Goal: Check status: Check status

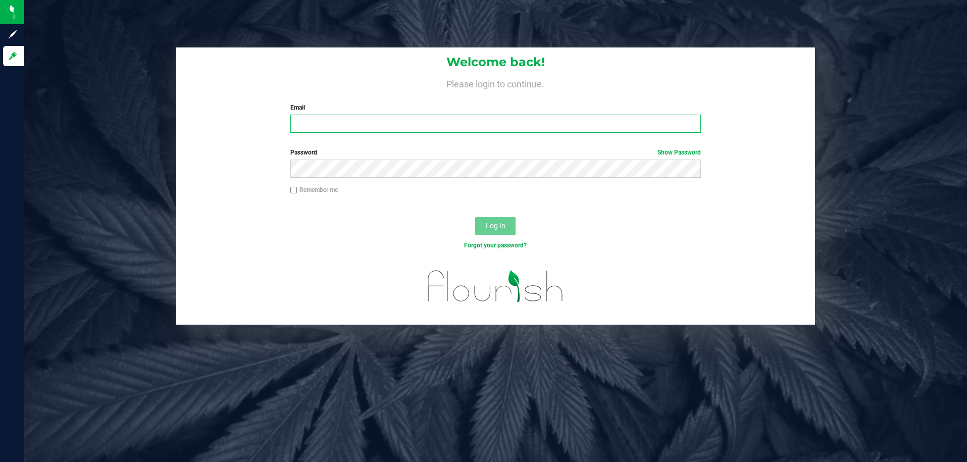
click at [516, 125] on input "Email" at bounding box center [495, 124] width 411 height 18
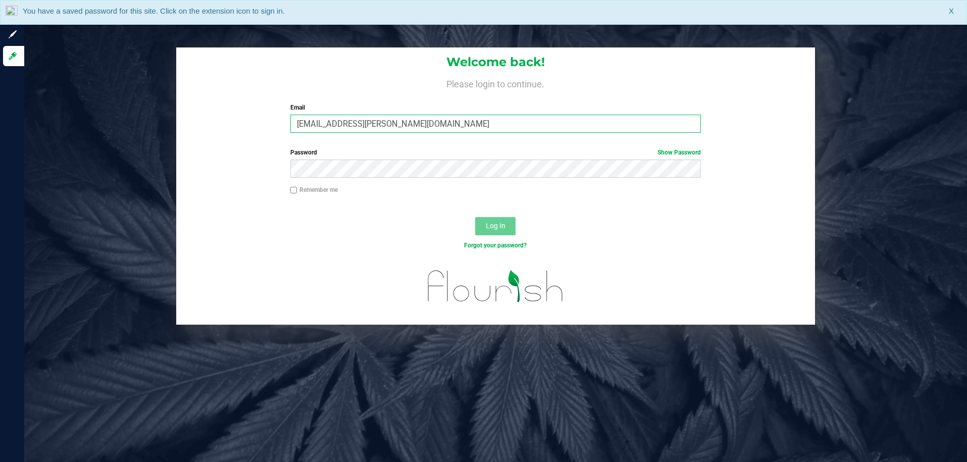
type input "COliva-Knauf@liveparallel.com"
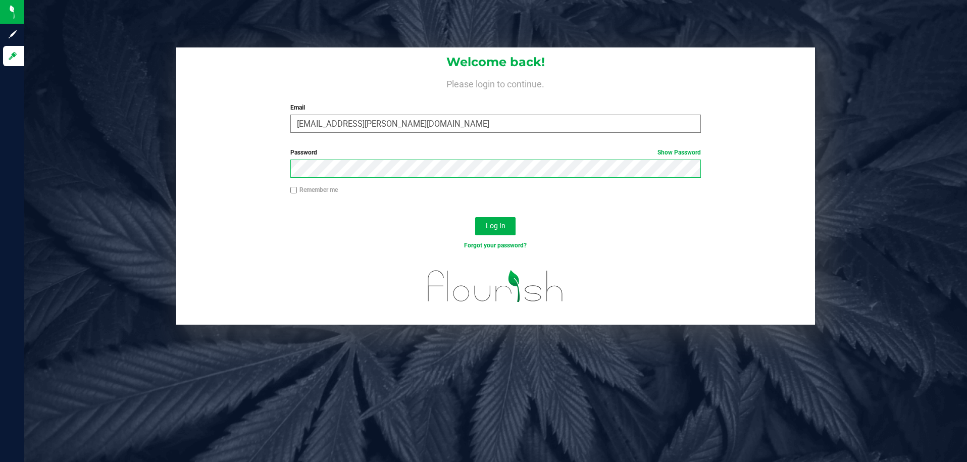
click at [475, 217] on button "Log In" at bounding box center [495, 226] width 40 height 18
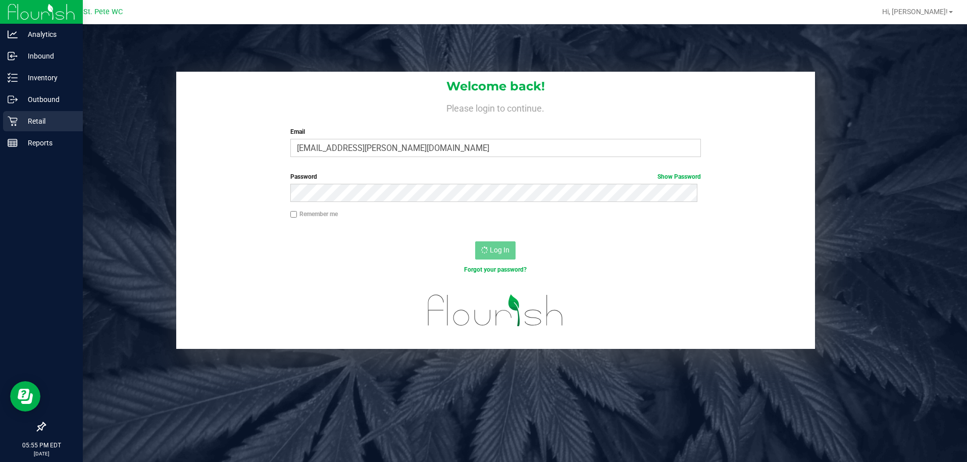
click at [38, 119] on p "Retail" at bounding box center [48, 121] width 61 height 12
click at [17, 80] on icon at bounding box center [13, 78] width 10 height 10
click at [8, 79] on icon at bounding box center [13, 78] width 10 height 10
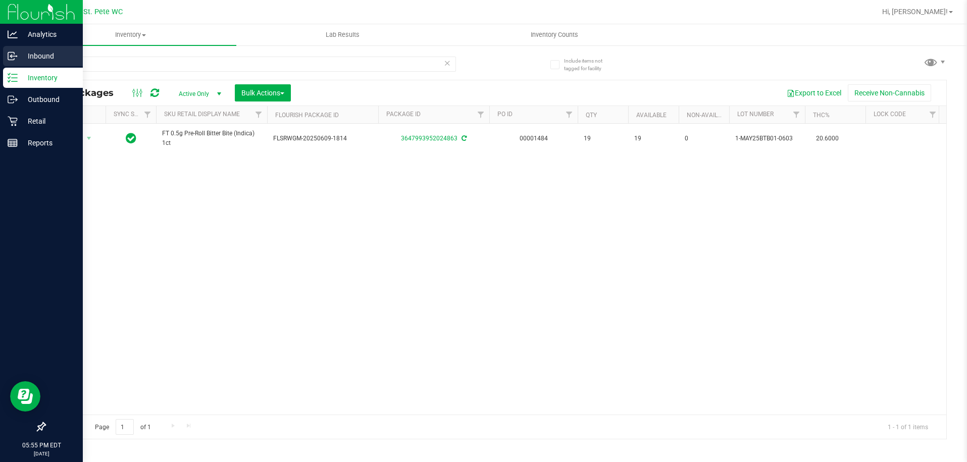
click at [61, 62] on p "Inbound" at bounding box center [48, 56] width 61 height 12
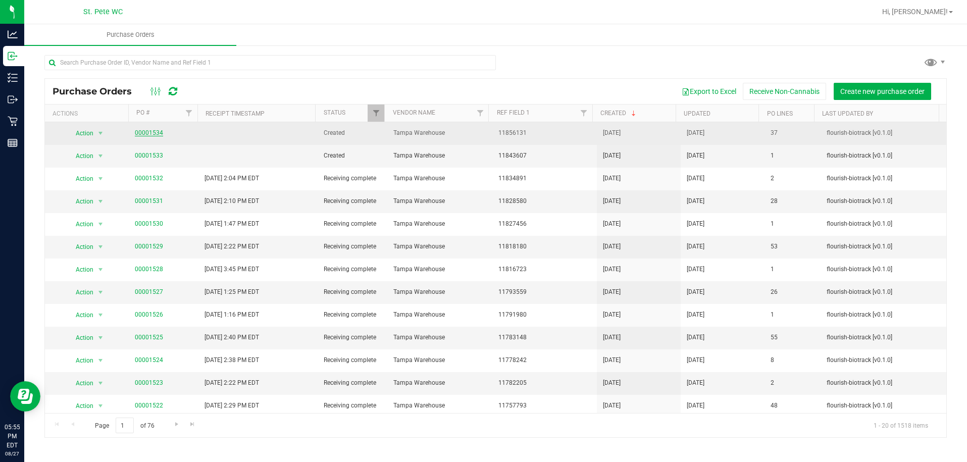
click at [156, 132] on link "00001534" at bounding box center [149, 132] width 28 height 7
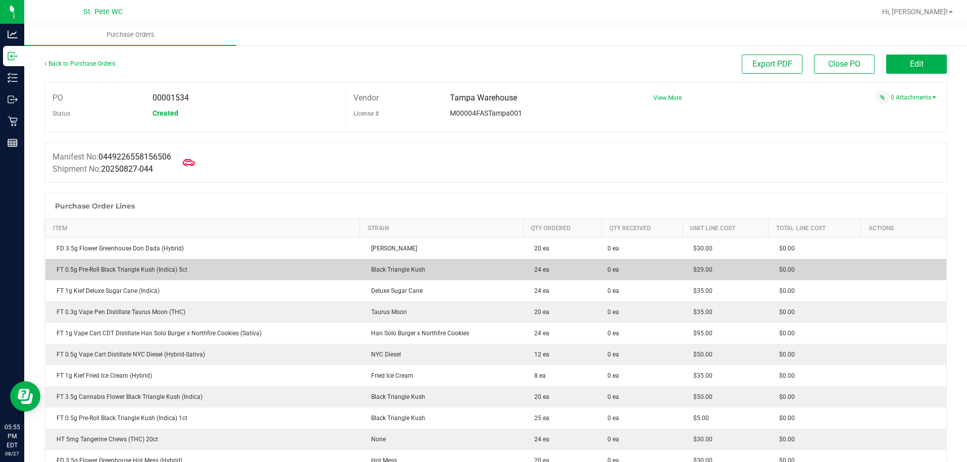
drag, startPoint x: 424, startPoint y: 269, endPoint x: 180, endPoint y: 259, distance: 244.6
click at [180, 259] on purchase-order-line-row "FT 0.5g Pre-Roll Black Triangle Kush (Indica) 5ct Black Triangle Kush 24 ea 0 e…" at bounding box center [495, 269] width 901 height 21
click at [204, 280] on td "FT 0.5g Pre-Roll Black Triangle Kush (Indica) 5ct" at bounding box center [202, 269] width 315 height 21
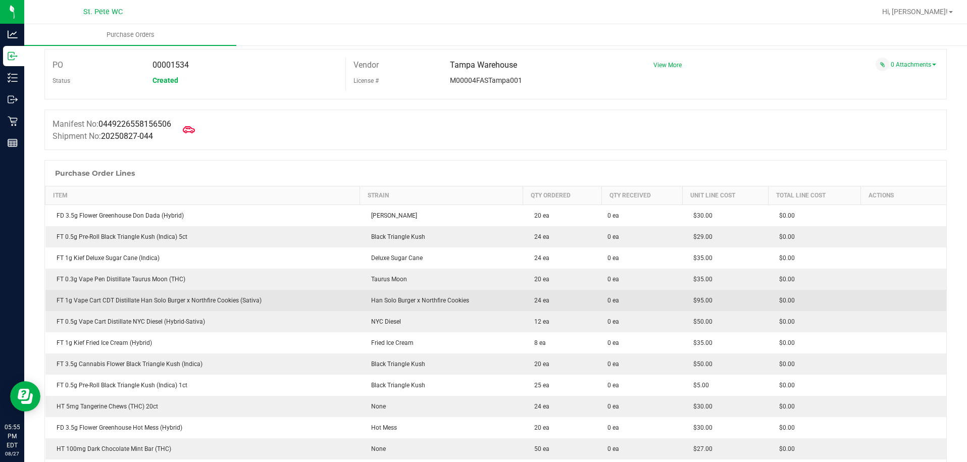
scroll to position [50, 0]
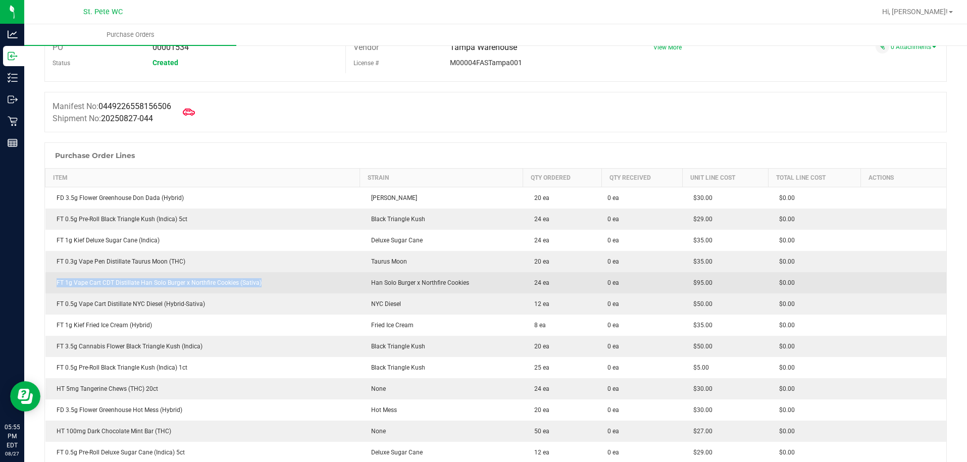
drag, startPoint x: 269, startPoint y: 279, endPoint x: 52, endPoint y: 287, distance: 217.3
click at [52, 287] on td "FT 1g Vape Cart CDT Distillate Han Solo Burger x Northfire Cookies (Sativa)" at bounding box center [202, 282] width 315 height 21
click at [275, 287] on div "FT 1g Vape Cart CDT Distillate Han Solo Burger x Northfire Cookies (Sativa)" at bounding box center [203, 282] width 302 height 9
drag, startPoint x: 271, startPoint y: 284, endPoint x: 73, endPoint y: 286, distance: 198.5
click at [74, 286] on div "FT 1g Vape Cart CDT Distillate Han Solo Burger x Northfire Cookies (Sativa)" at bounding box center [203, 282] width 302 height 9
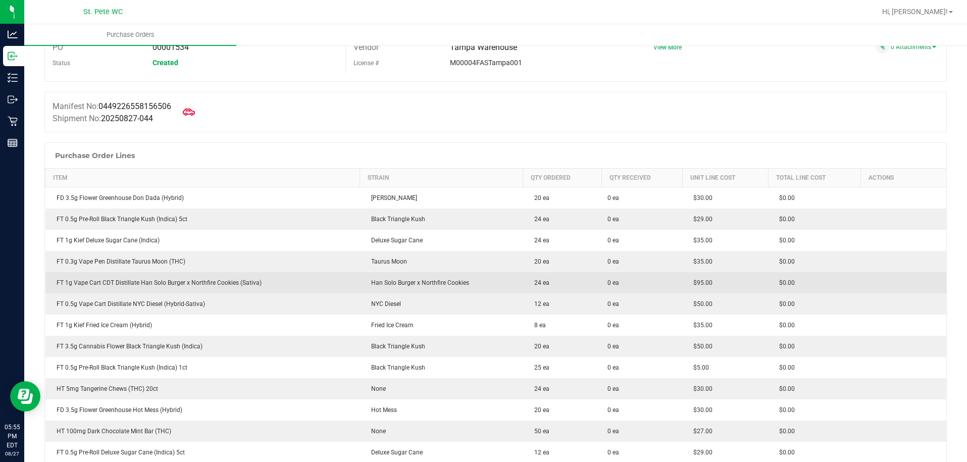
click at [67, 285] on div "FT 1g Vape Cart CDT Distillate Han Solo Burger x Northfire Cookies (Sativa)" at bounding box center [203, 282] width 302 height 9
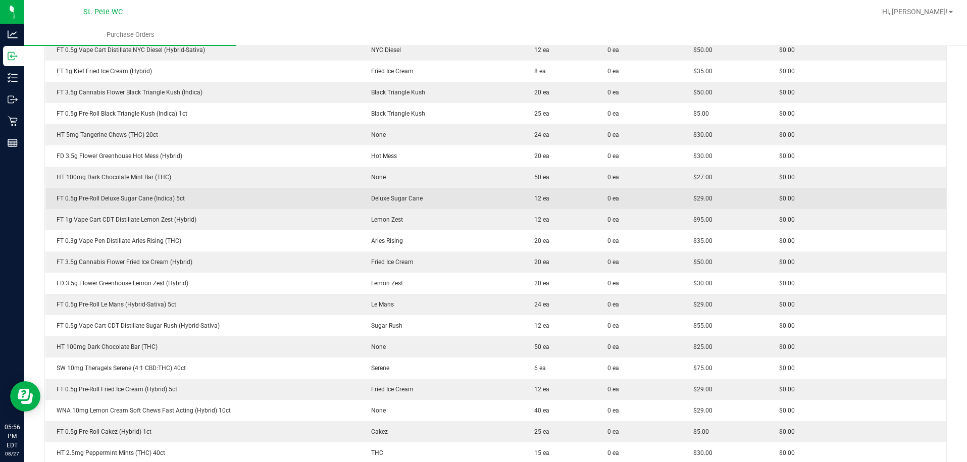
scroll to position [274, 0]
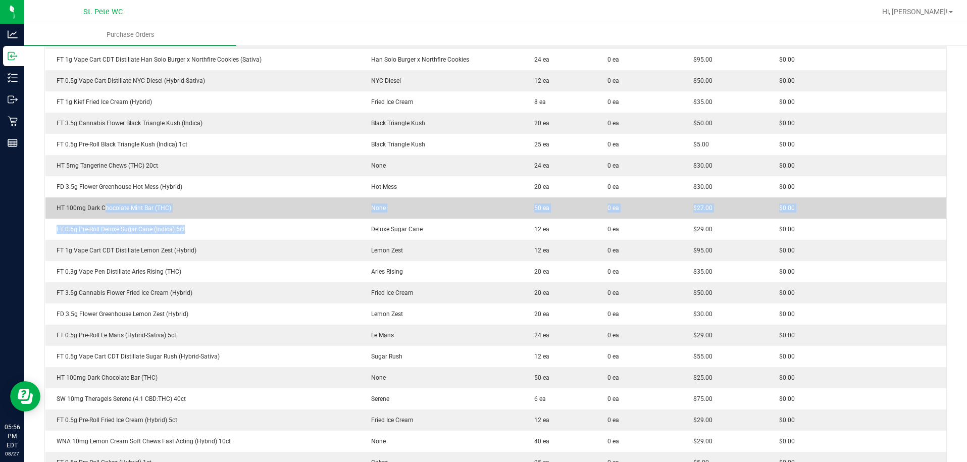
drag, startPoint x: 147, startPoint y: 223, endPoint x: 87, endPoint y: 206, distance: 62.0
click at [98, 208] on tbody "FD 3.5g Flower Greenhouse Don Dada (Hybrid) Don Dada 20 ea 0 ea $30.00 $0.00 FT…" at bounding box center [495, 356] width 901 height 785
click at [85, 205] on div "HT 100mg Dark Chocolate Mint Bar (THC)" at bounding box center [203, 208] width 302 height 9
click at [197, 213] on td "HT 100mg Dark Chocolate Mint Bar (THC)" at bounding box center [202, 207] width 315 height 21
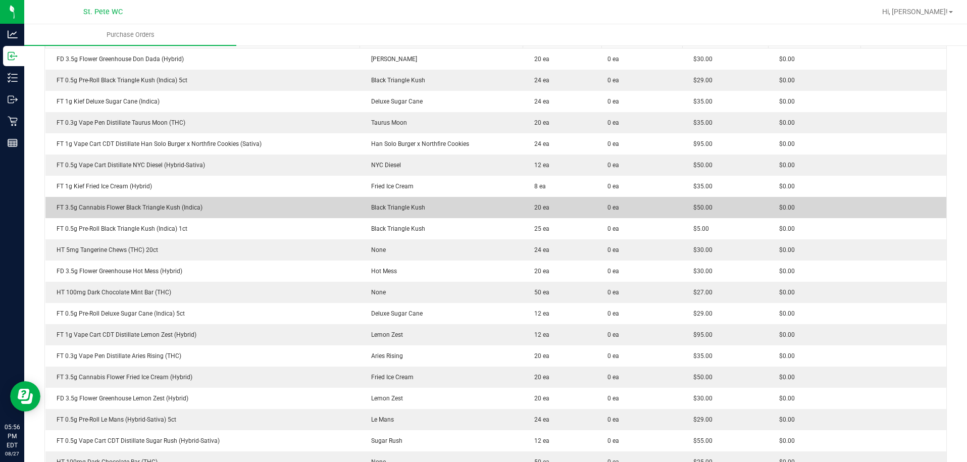
scroll to position [173, 0]
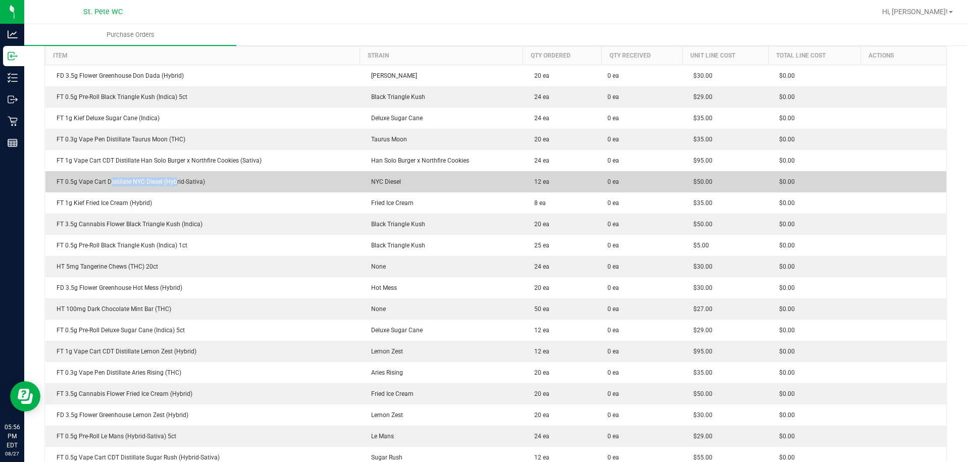
drag, startPoint x: 174, startPoint y: 174, endPoint x: 109, endPoint y: 181, distance: 66.0
click at [109, 181] on td "FT 0.5g Vape Cart Distillate NYC Diesel (Hybrid-Sativa)" at bounding box center [202, 181] width 315 height 21
click at [120, 190] on td "FT 0.5g Vape Cart Distillate NYC Diesel (Hybrid-Sativa)" at bounding box center [202, 181] width 315 height 21
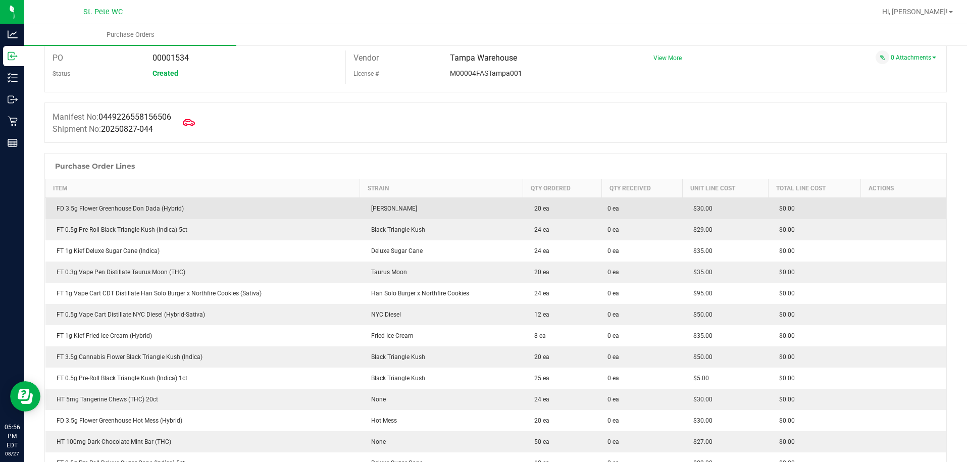
scroll to position [0, 0]
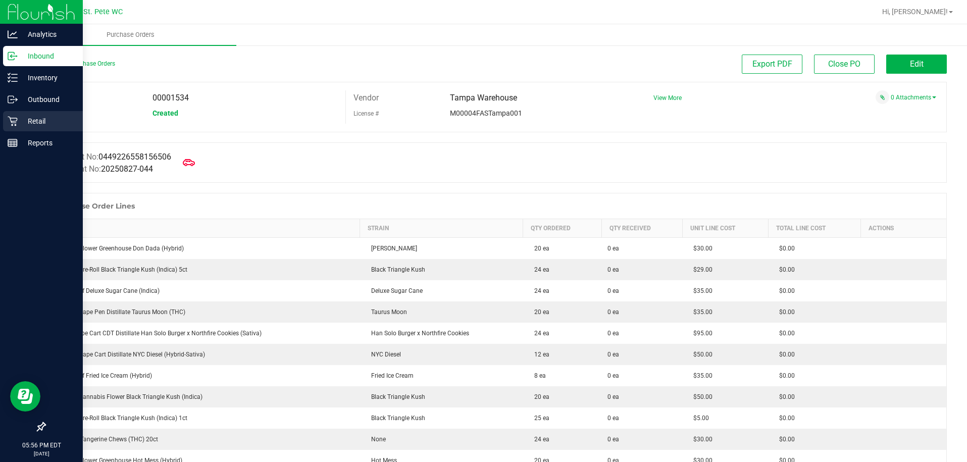
click at [55, 124] on p "Retail" at bounding box center [48, 121] width 61 height 12
click at [54, 125] on p "Retail" at bounding box center [48, 121] width 61 height 12
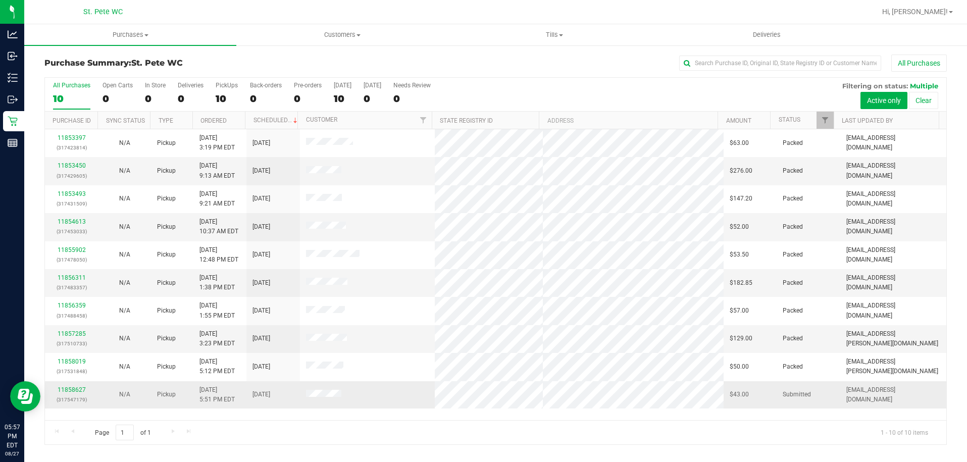
click at [74, 385] on div "11858627 (317547179)" at bounding box center [71, 394] width 41 height 19
click at [73, 391] on link "11858627" at bounding box center [72, 389] width 28 height 7
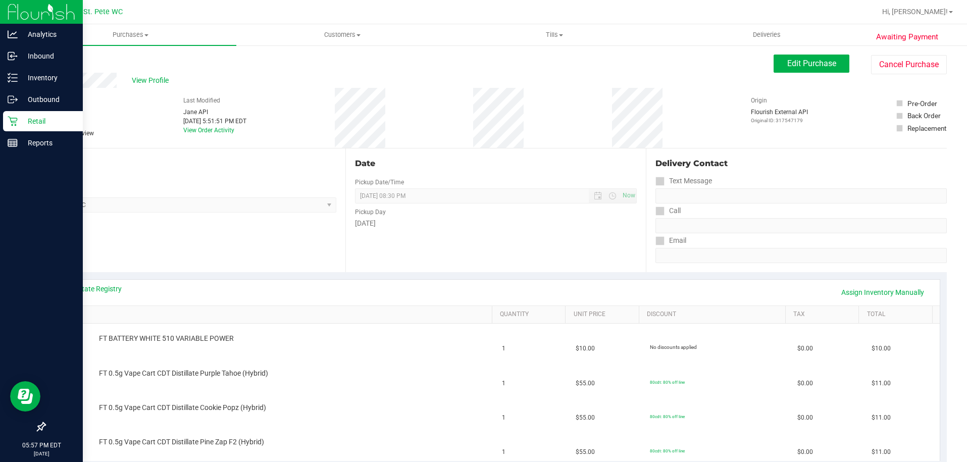
click at [2, 124] on link "Retail" at bounding box center [41, 122] width 83 height 22
